Goal: Information Seeking & Learning: Learn about a topic

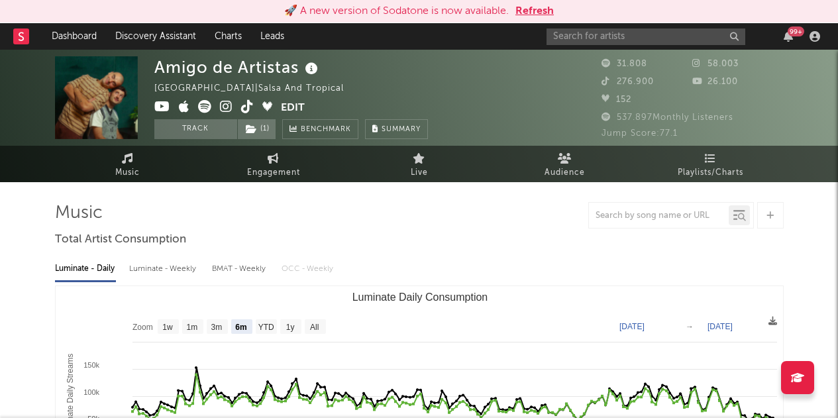
select select "6m"
click at [585, 36] on input "text" at bounding box center [646, 36] width 199 height 17
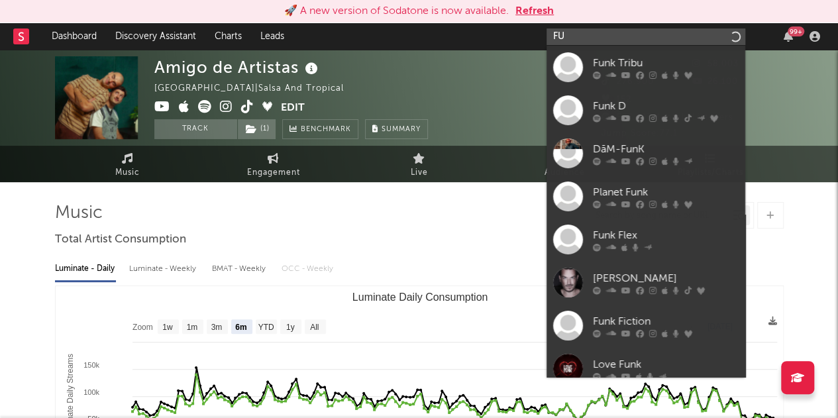
type input "F"
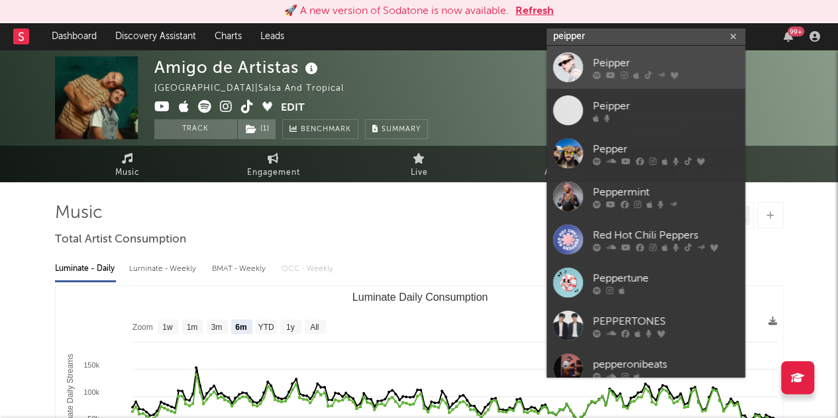
type input "peipper"
click at [705, 66] on div "Peipper" at bounding box center [666, 63] width 146 height 16
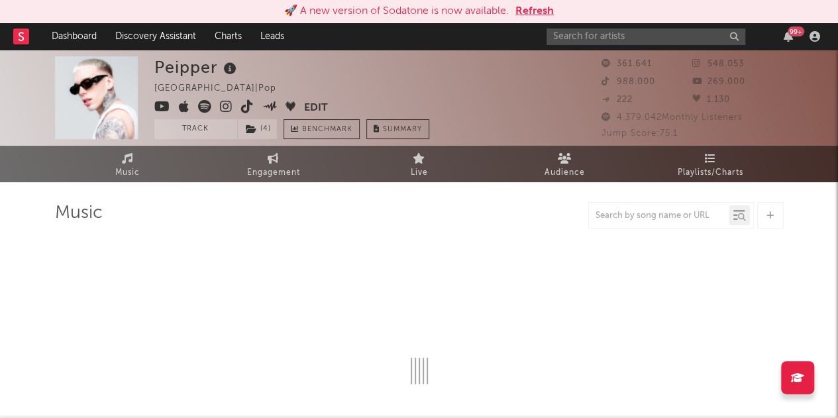
select select "6m"
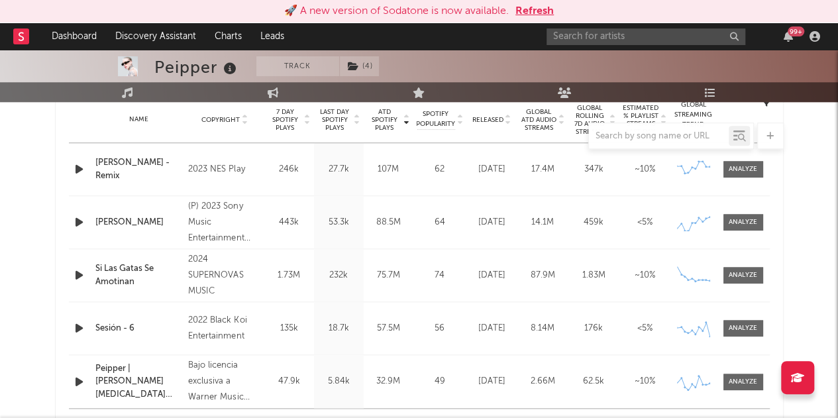
scroll to position [536, 0]
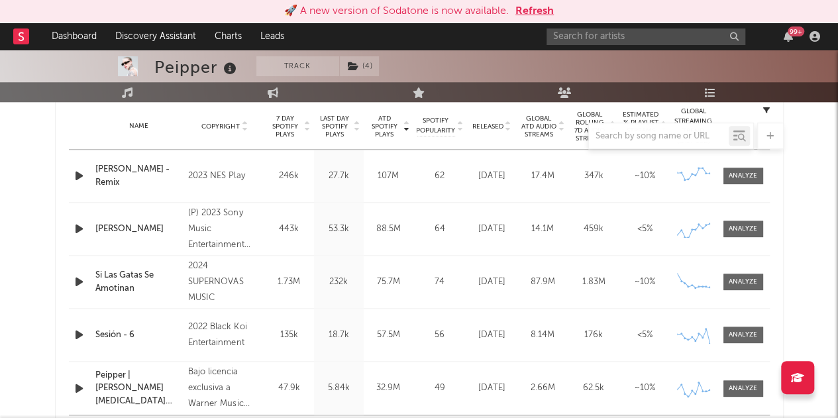
click at [407, 123] on div at bounding box center [419, 136] width 729 height 27
click at [407, 131] on div at bounding box center [419, 136] width 729 height 27
click at [403, 128] on div at bounding box center [419, 136] width 729 height 27
click at [410, 128] on div at bounding box center [419, 136] width 729 height 27
click at [404, 123] on div at bounding box center [419, 136] width 729 height 27
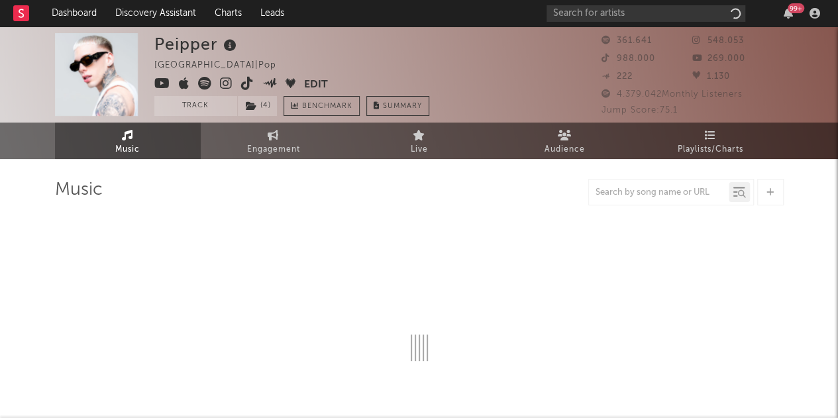
select select "6m"
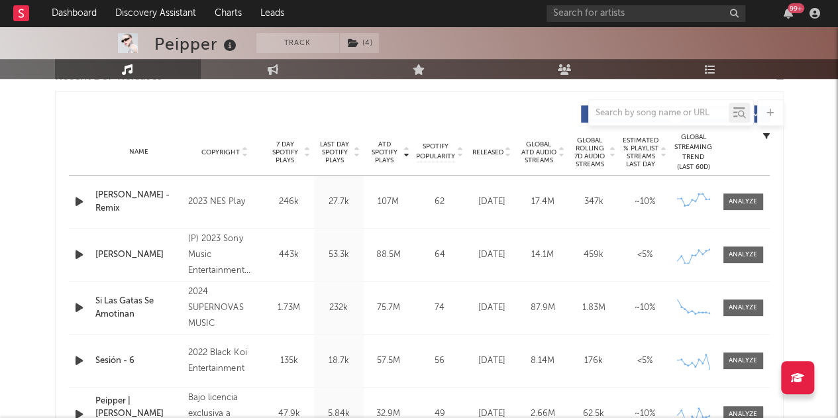
scroll to position [518, 0]
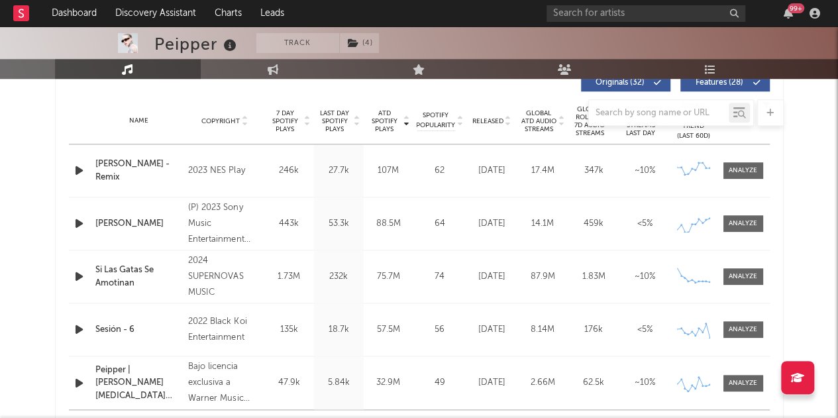
click at [407, 120] on div at bounding box center [419, 112] width 729 height 27
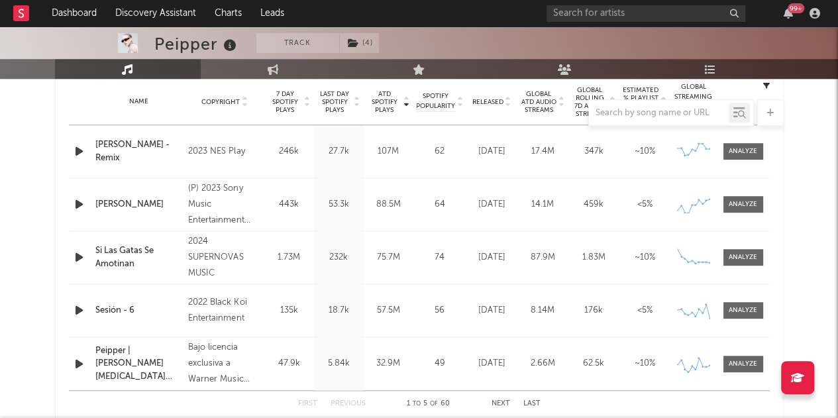
scroll to position [535, 0]
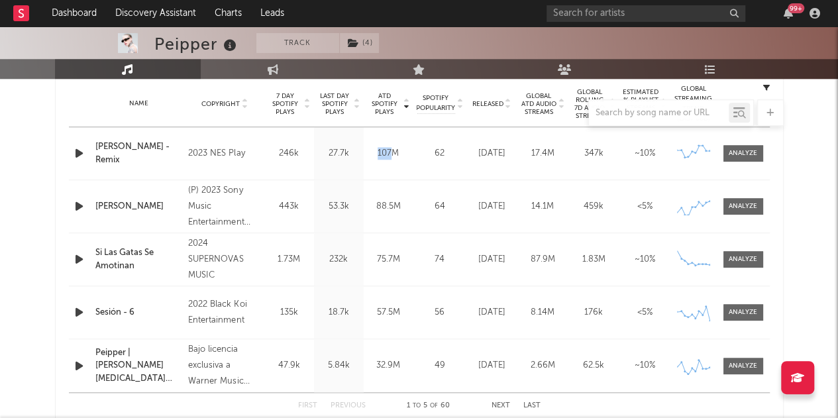
drag, startPoint x: 394, startPoint y: 156, endPoint x: 371, endPoint y: 156, distance: 22.5
click at [371, 156] on div "107M" at bounding box center [388, 153] width 43 height 13
click at [389, 157] on div "107M" at bounding box center [388, 153] width 43 height 13
drag, startPoint x: 376, startPoint y: 200, endPoint x: 394, endPoint y: 206, distance: 18.2
click at [394, 206] on div "88.5M" at bounding box center [388, 206] width 43 height 13
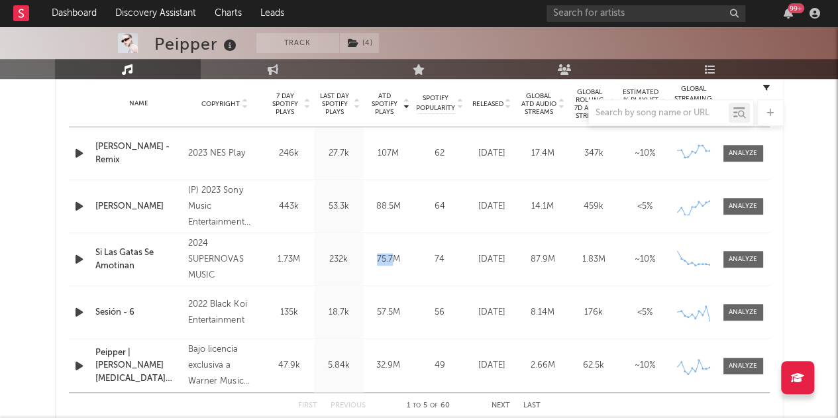
drag, startPoint x: 376, startPoint y: 255, endPoint x: 394, endPoint y: 267, distance: 21.0
click at [394, 267] on div "Name Si Las Gatas Se Amotinan Copyright 2024 SUPERNOVAS MUSIC Label SUPERNOVAS …" at bounding box center [419, 259] width 701 height 52
